Goal: Navigation & Orientation: Find specific page/section

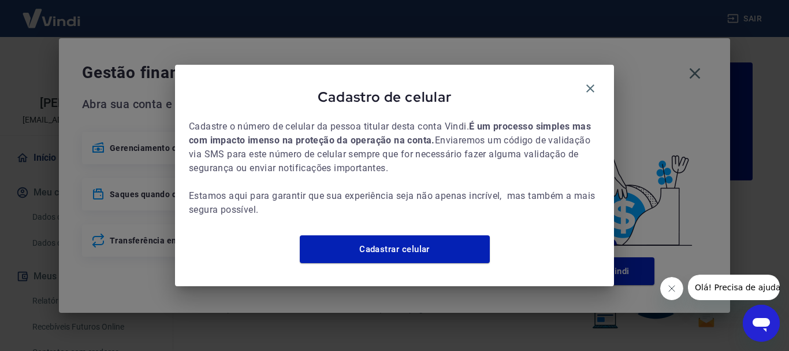
drag, startPoint x: 592, startPoint y: 79, endPoint x: 690, endPoint y: 77, distance: 97.7
click at [592, 81] on icon "button" at bounding box center [591, 88] width 14 height 14
click at [588, 84] on icon "button" at bounding box center [590, 88] width 8 height 8
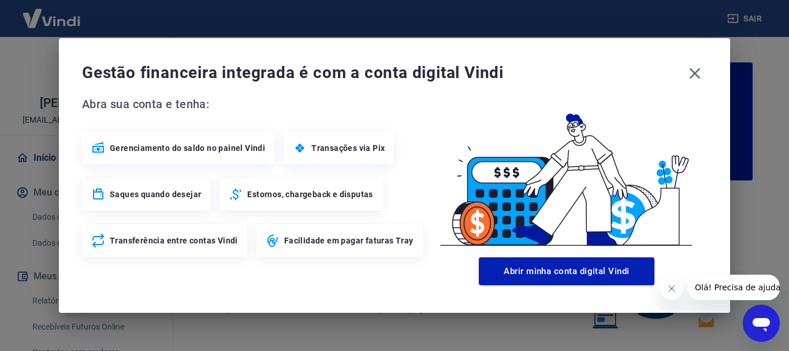
click at [696, 72] on icon "button" at bounding box center [695, 73] width 11 height 11
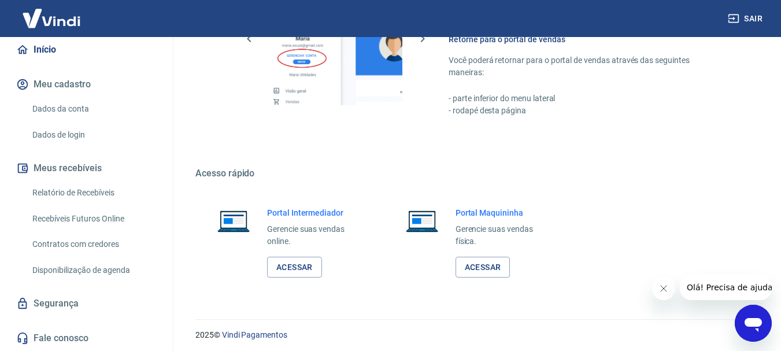
scroll to position [717, 0]
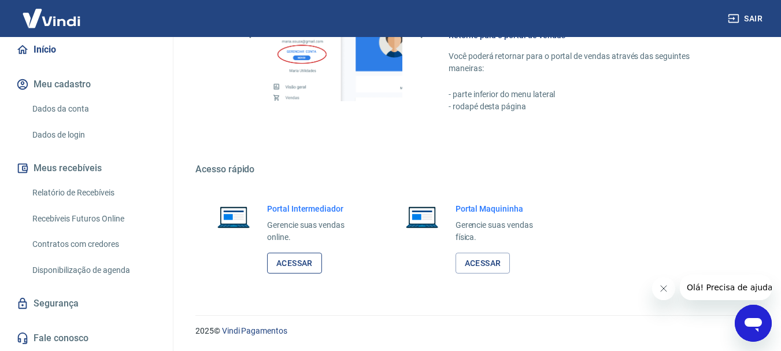
click at [292, 263] on link "Acessar" at bounding box center [294, 263] width 55 height 21
